Goal: Information Seeking & Learning: Learn about a topic

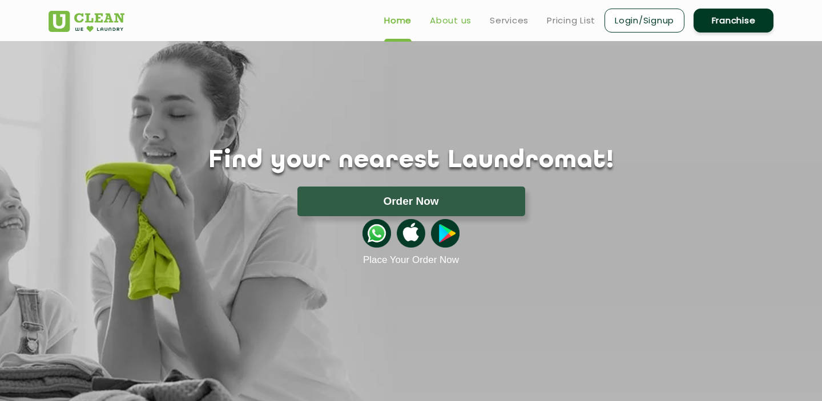
click at [453, 20] on link "About us" at bounding box center [451, 21] width 42 height 14
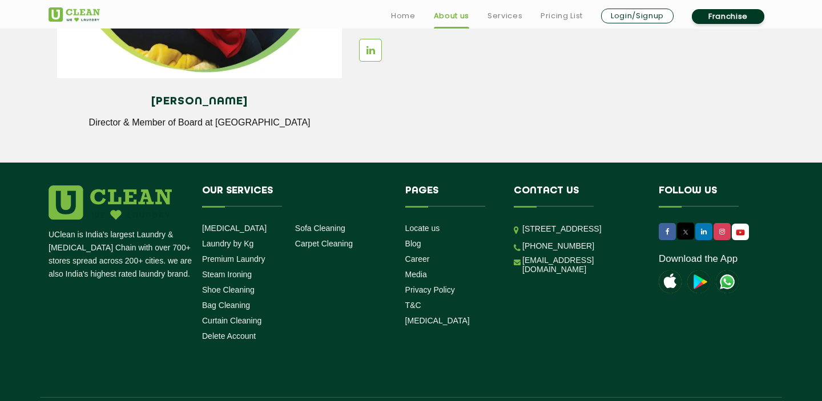
scroll to position [1631, 0]
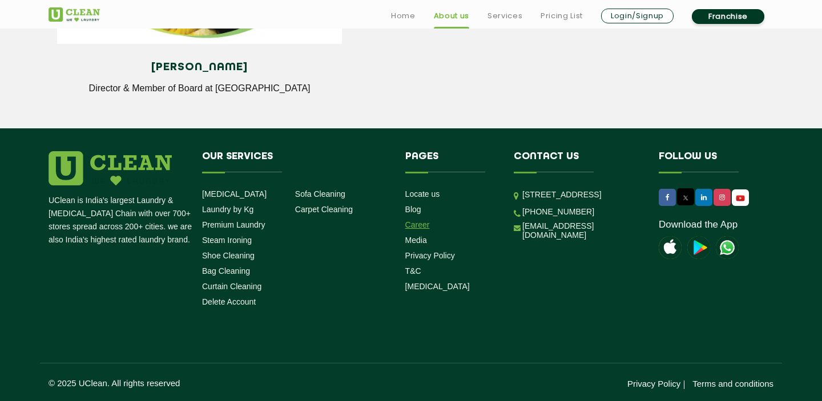
click at [424, 226] on link "Career" at bounding box center [417, 224] width 25 height 9
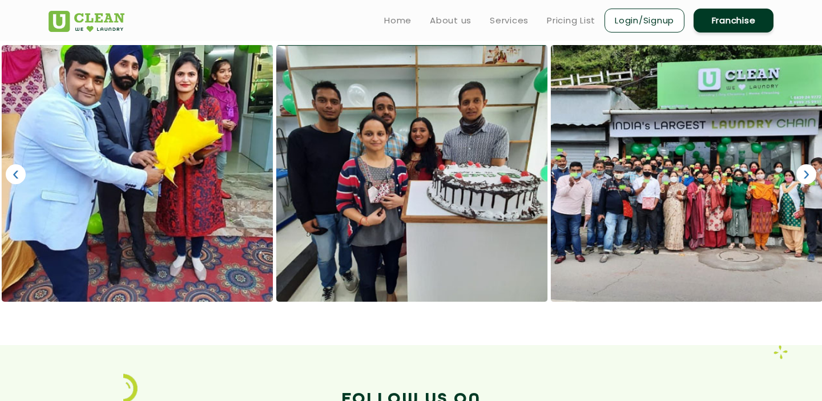
scroll to position [742, 0]
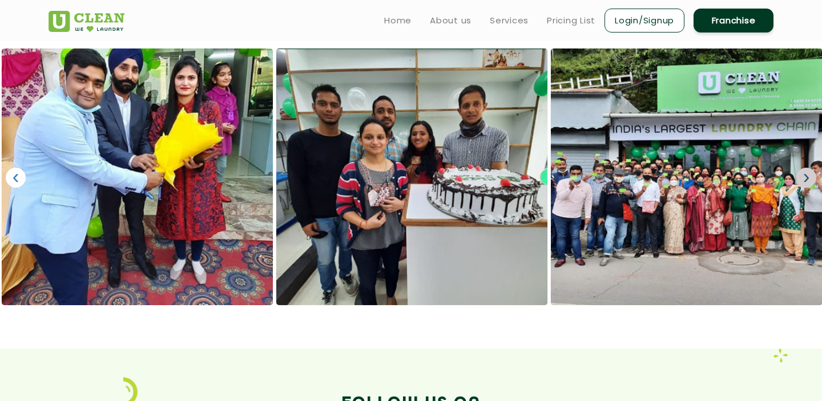
click at [805, 175] on link "›" at bounding box center [807, 178] width 20 height 20
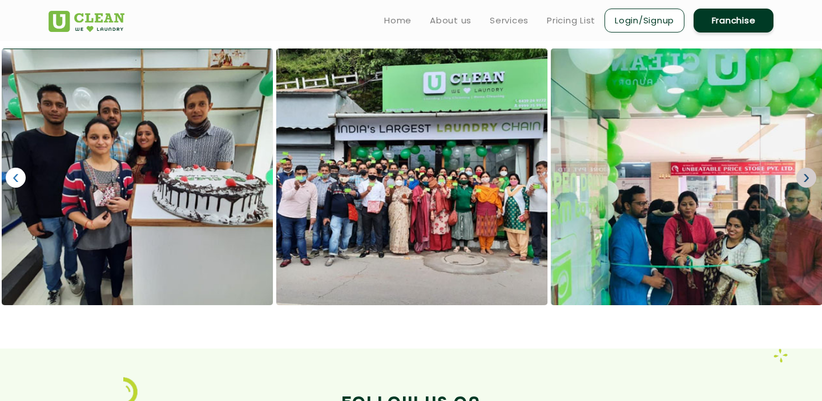
click at [805, 175] on link "›" at bounding box center [807, 178] width 20 height 20
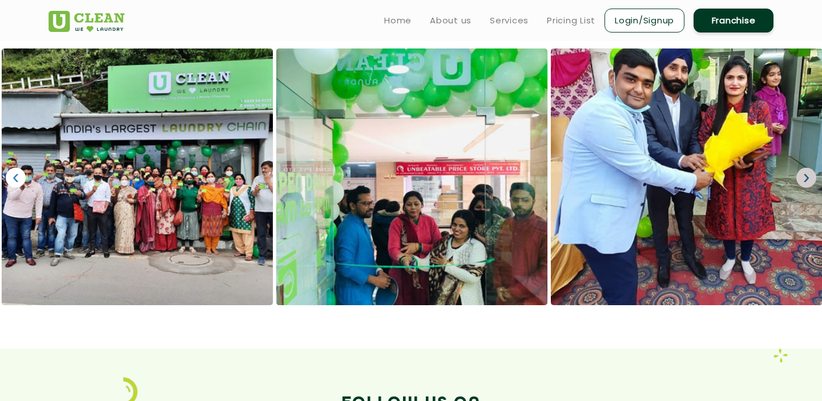
click at [805, 175] on link "›" at bounding box center [807, 178] width 20 height 20
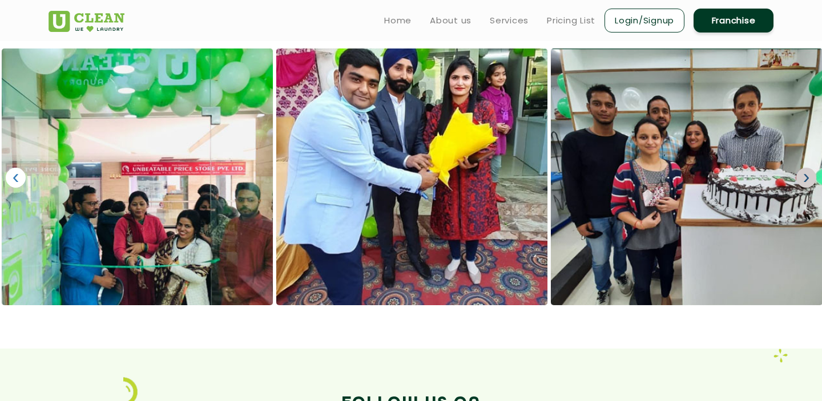
click at [805, 175] on link "›" at bounding box center [807, 178] width 20 height 20
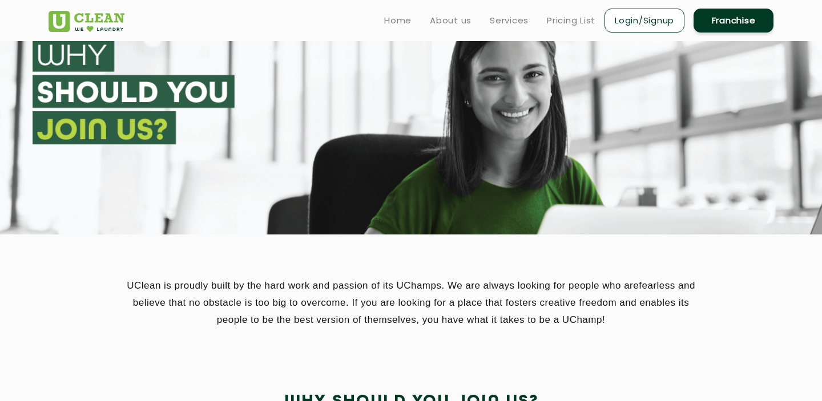
scroll to position [0, 0]
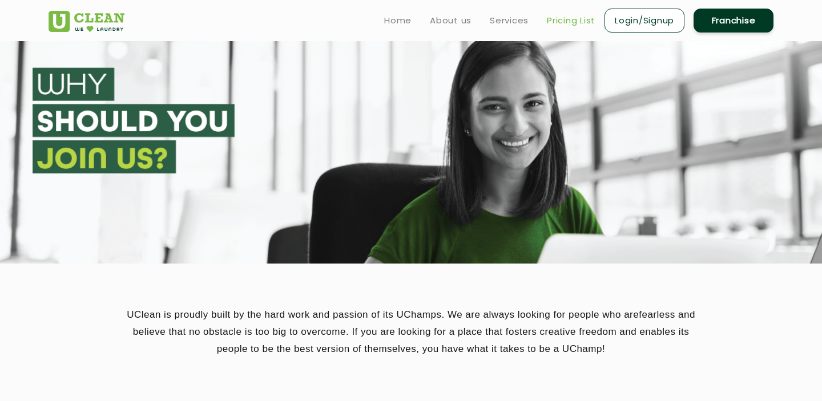
click at [573, 22] on link "Pricing List" at bounding box center [571, 21] width 49 height 14
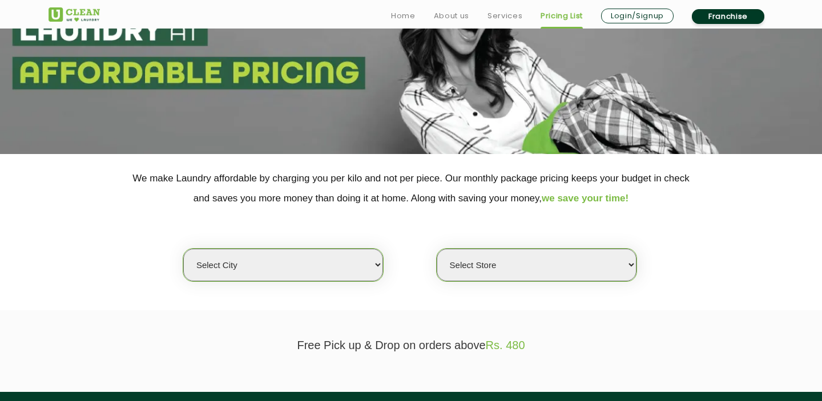
scroll to position [175, 0]
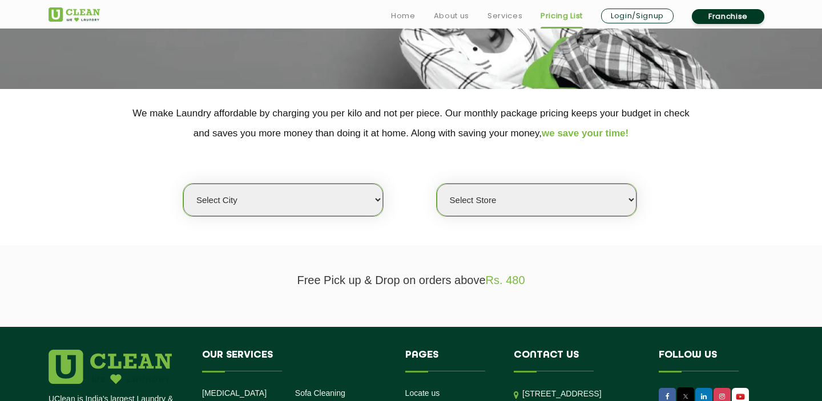
click at [323, 190] on select "Select city [GEOGRAPHIC_DATA] [GEOGRAPHIC_DATA] [GEOGRAPHIC_DATA] [GEOGRAPHIC_D…" at bounding box center [283, 200] width 200 height 33
select select "168"
click at [183, 184] on select "Select city [GEOGRAPHIC_DATA] [GEOGRAPHIC_DATA] [GEOGRAPHIC_DATA] [GEOGRAPHIC_D…" at bounding box center [283, 200] width 200 height 33
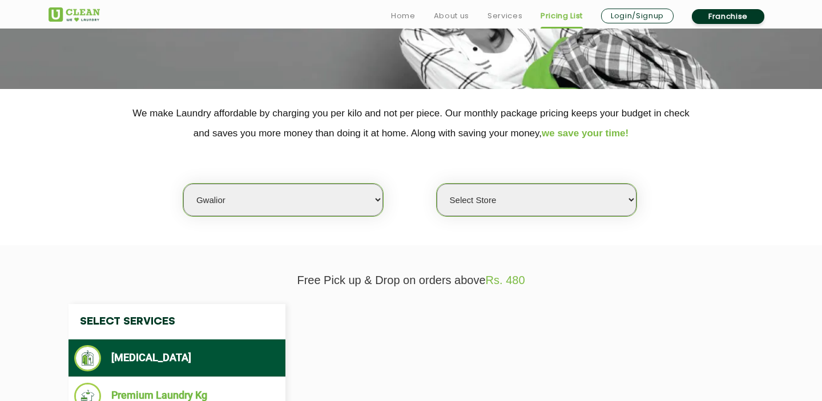
click at [478, 204] on select "Select Store" at bounding box center [537, 200] width 200 height 33
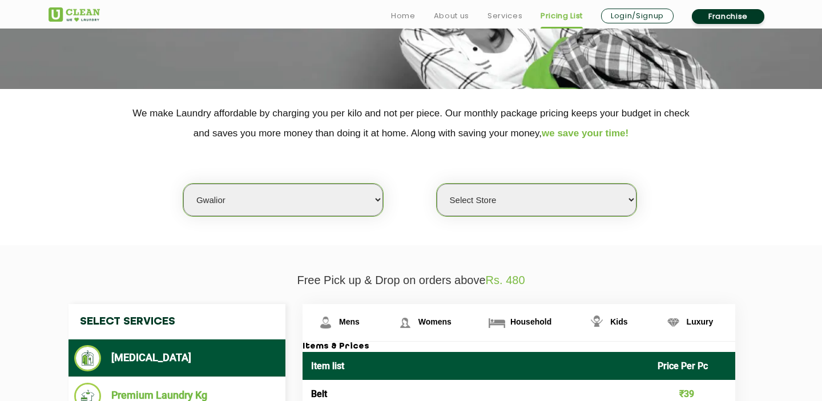
click at [465, 204] on select "Select Store [PERSON_NAME] Vihar Gwalior" at bounding box center [537, 200] width 200 height 33
select select "502"
click at [437, 184] on select "Select Store [PERSON_NAME] Vihar Gwalior" at bounding box center [537, 200] width 200 height 33
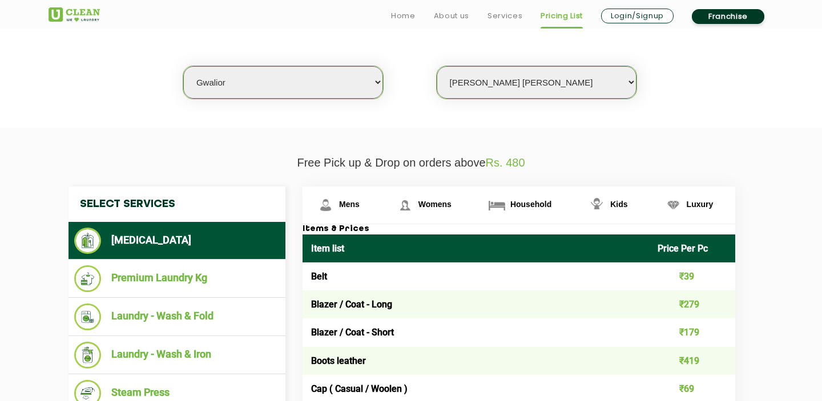
scroll to position [367, 0]
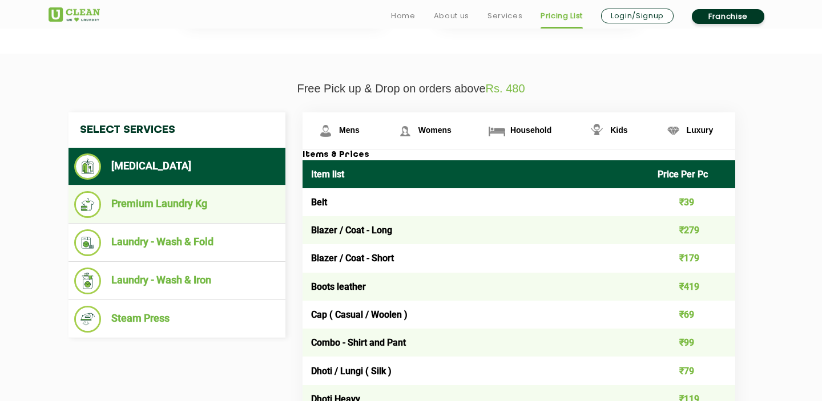
click at [240, 210] on li "Premium Laundry Kg" at bounding box center [177, 204] width 206 height 27
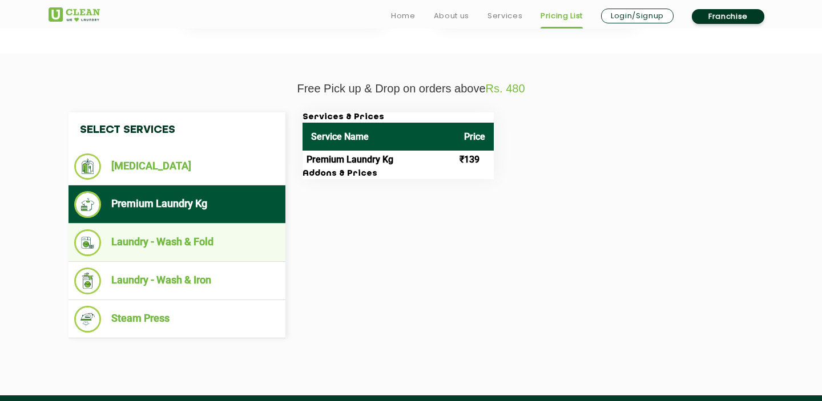
click at [236, 240] on li "Laundry - Wash & Fold" at bounding box center [177, 243] width 206 height 27
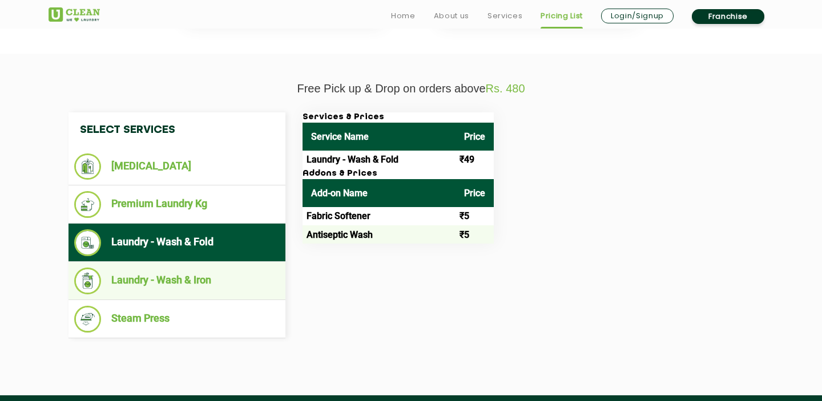
click at [220, 278] on li "Laundry - Wash & Iron" at bounding box center [177, 281] width 206 height 27
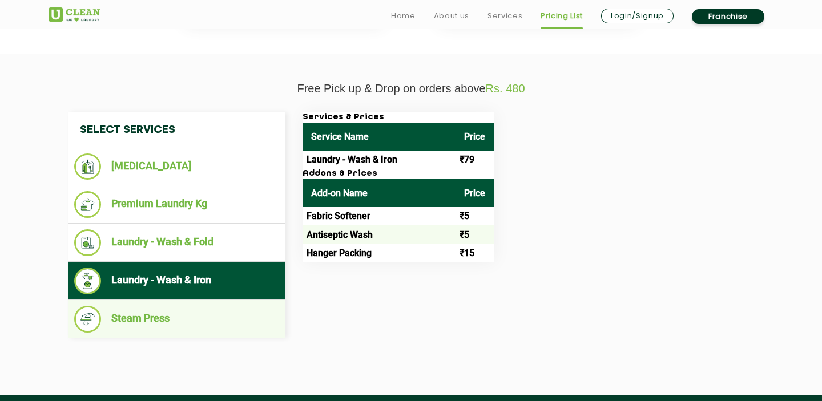
click at [178, 320] on li "Steam Press" at bounding box center [177, 319] width 206 height 27
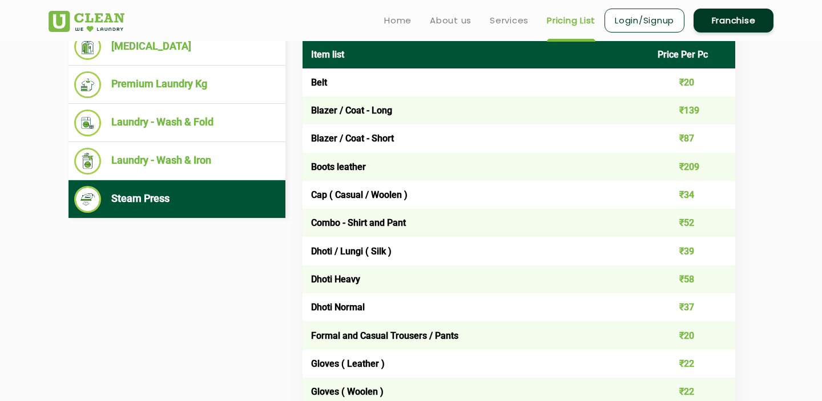
scroll to position [222, 0]
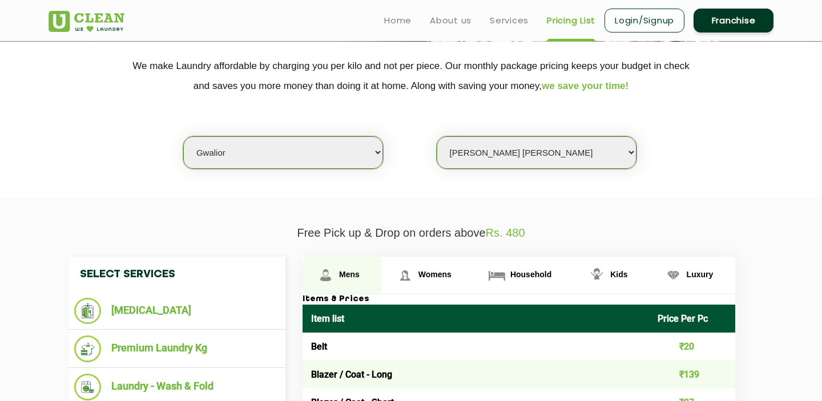
click at [366, 279] on link "Mens" at bounding box center [342, 275] width 79 height 37
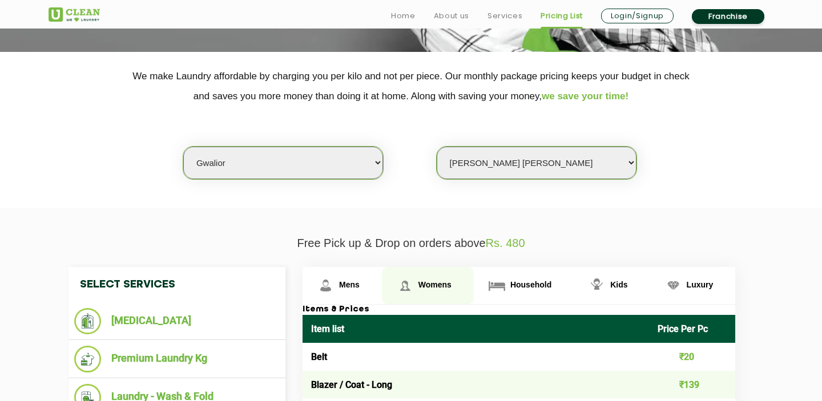
scroll to position [325, 0]
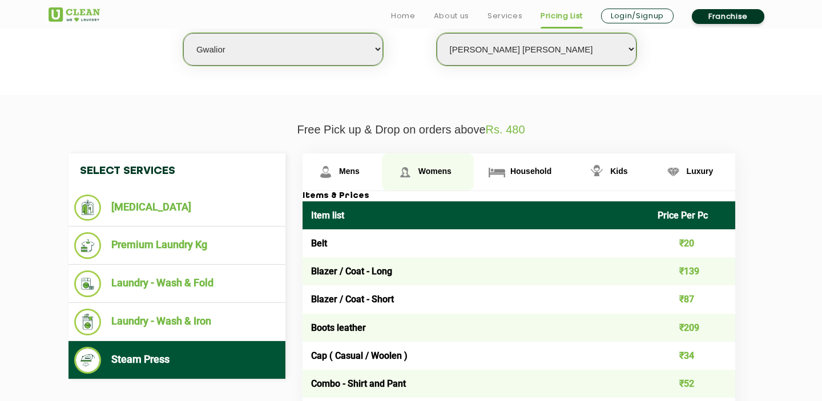
click at [429, 167] on span "Womens" at bounding box center [435, 171] width 33 height 9
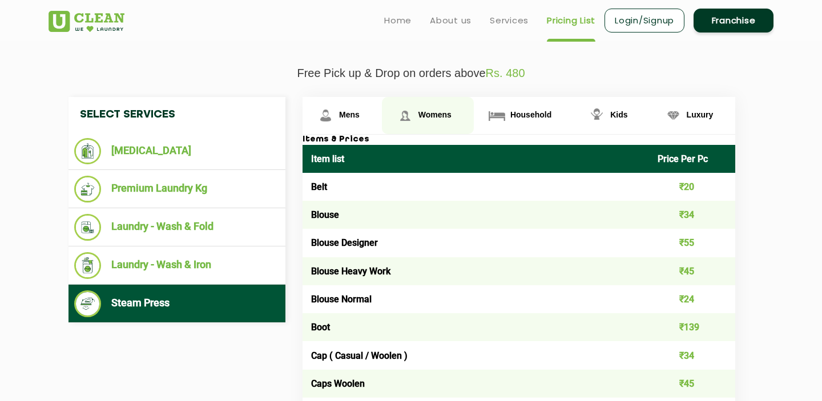
scroll to position [368, 0]
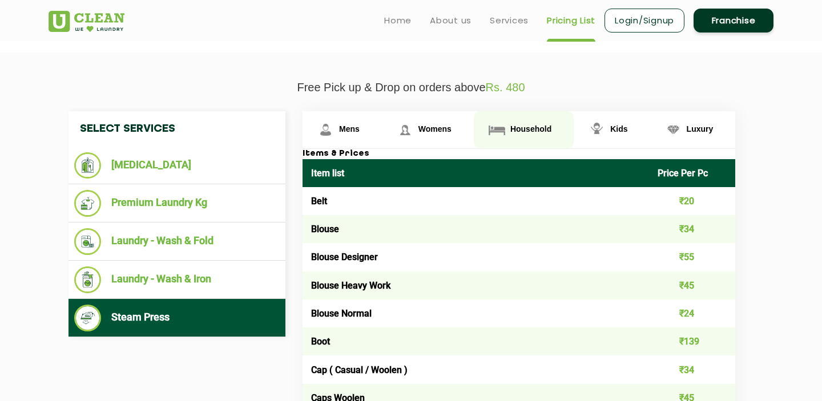
click at [521, 131] on span "Household" at bounding box center [530, 128] width 41 height 9
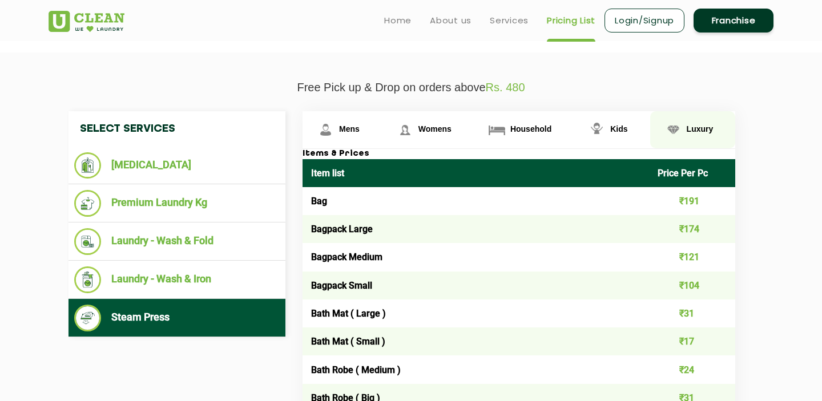
click at [715, 123] on link "Luxury" at bounding box center [693, 129] width 86 height 37
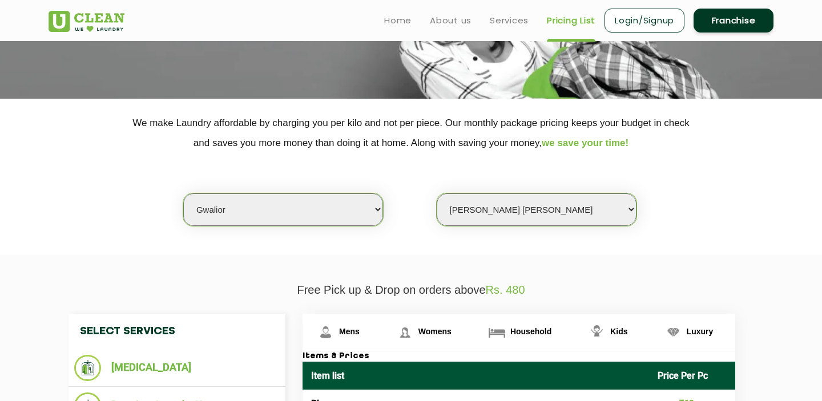
scroll to position [0, 0]
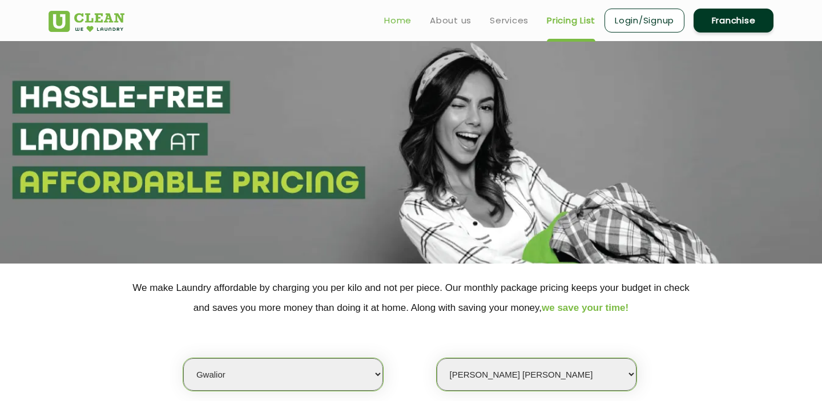
click at [399, 24] on link "Home" at bounding box center [397, 21] width 27 height 14
